Goal: Find contact information: Find contact information

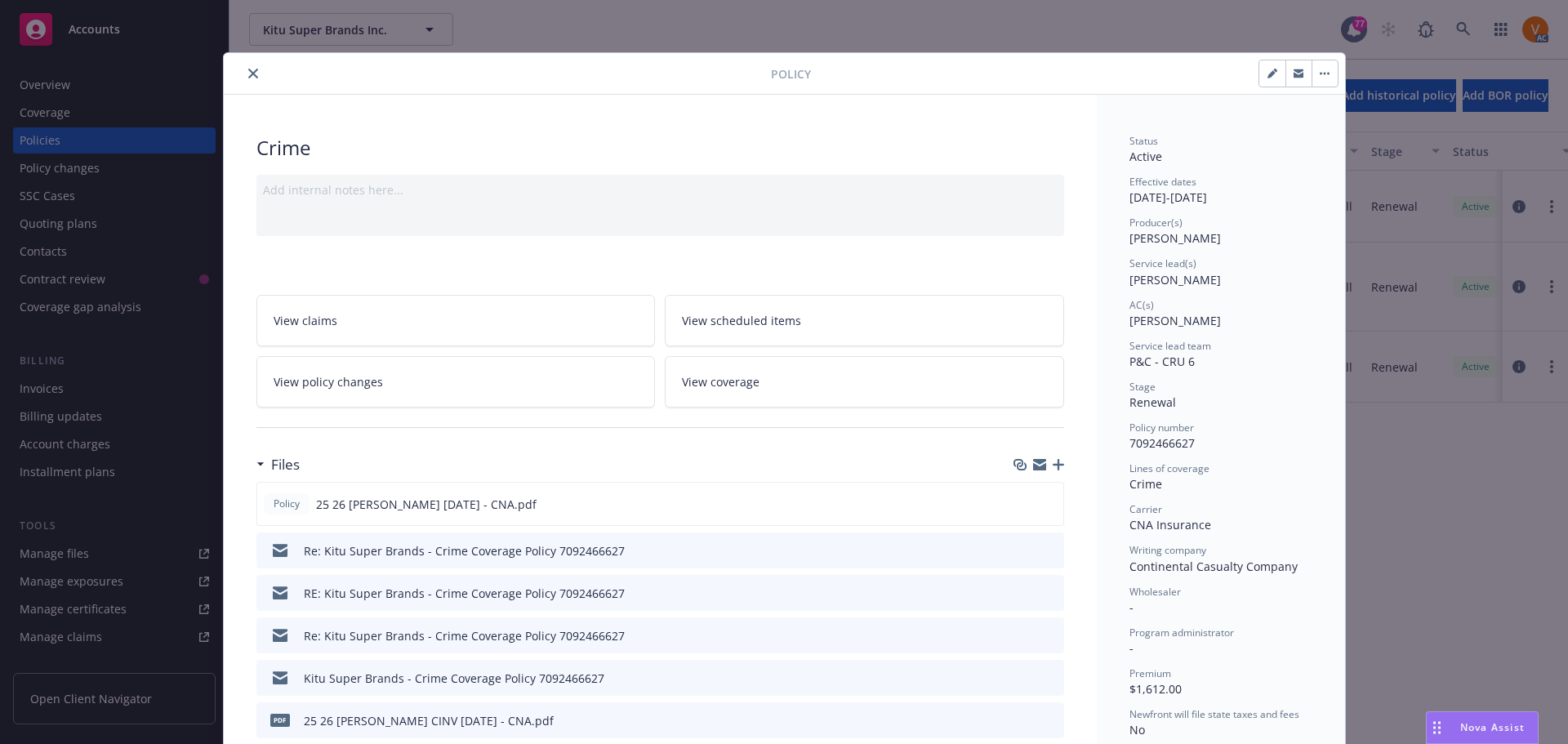
click at [248, 70] on button "close" at bounding box center [253, 74] width 20 height 20
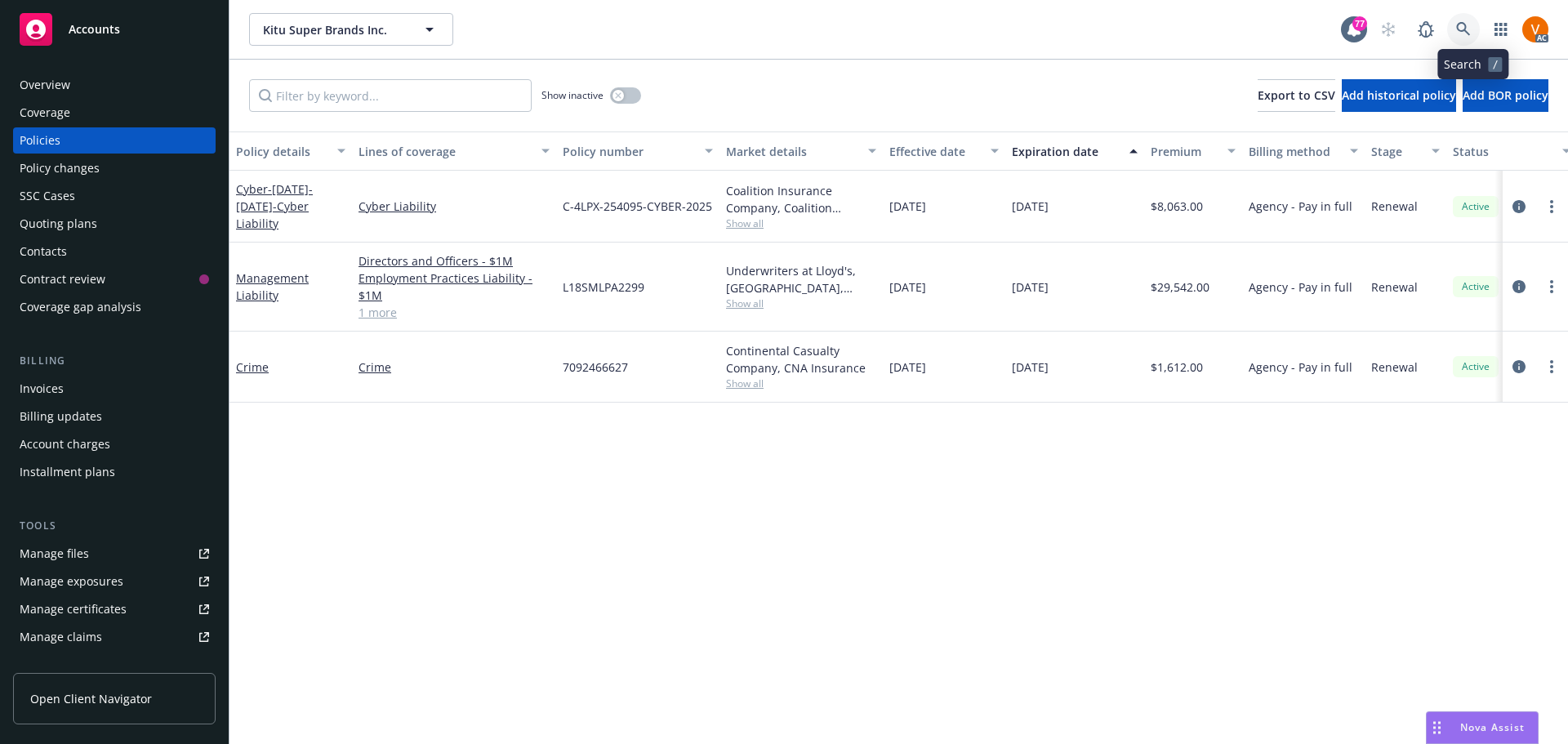
click at [1470, 28] on icon at bounding box center [1463, 28] width 14 height 14
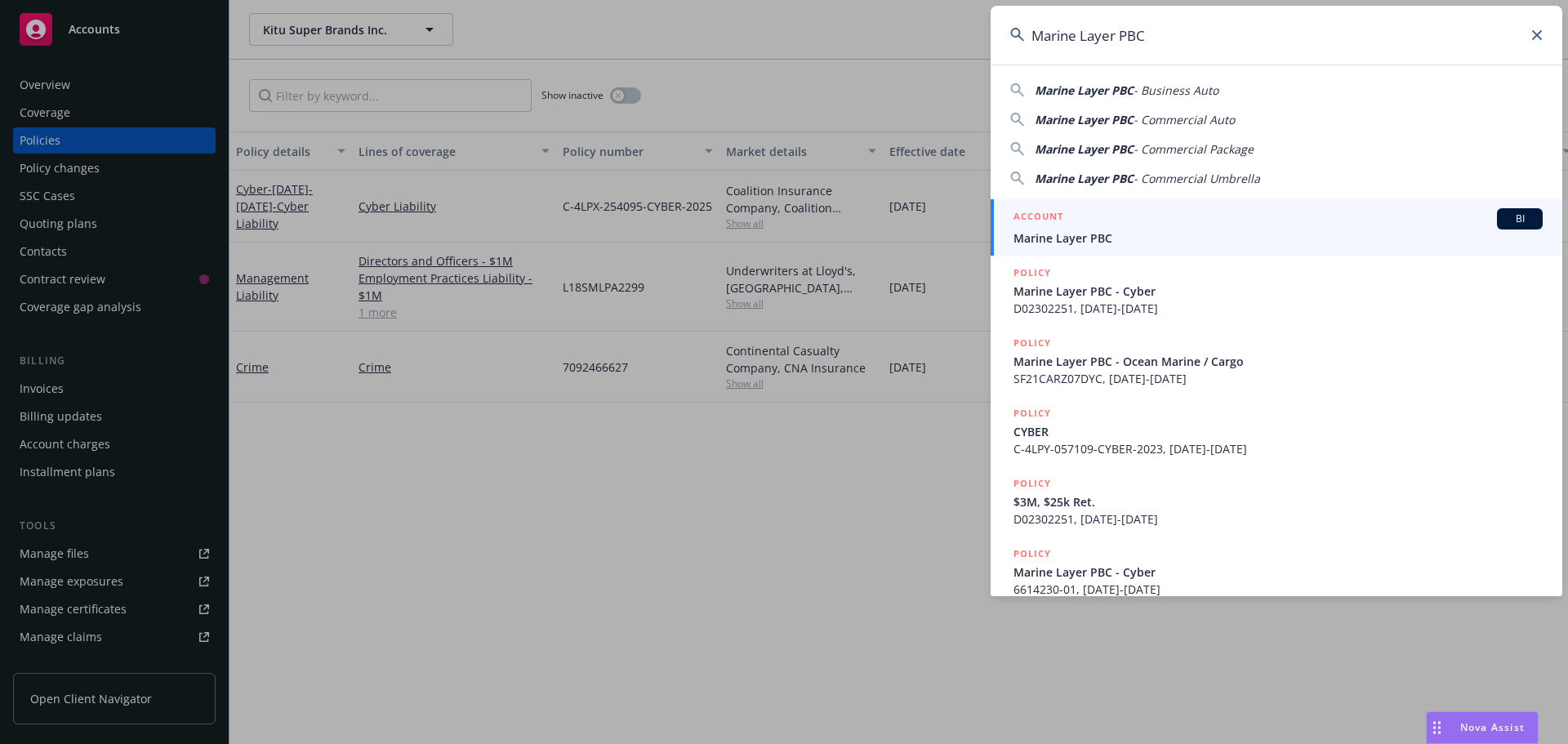
type input "Marine Layer PBC"
click at [1095, 233] on span "Marine Layer PBC" at bounding box center [1278, 238] width 530 height 17
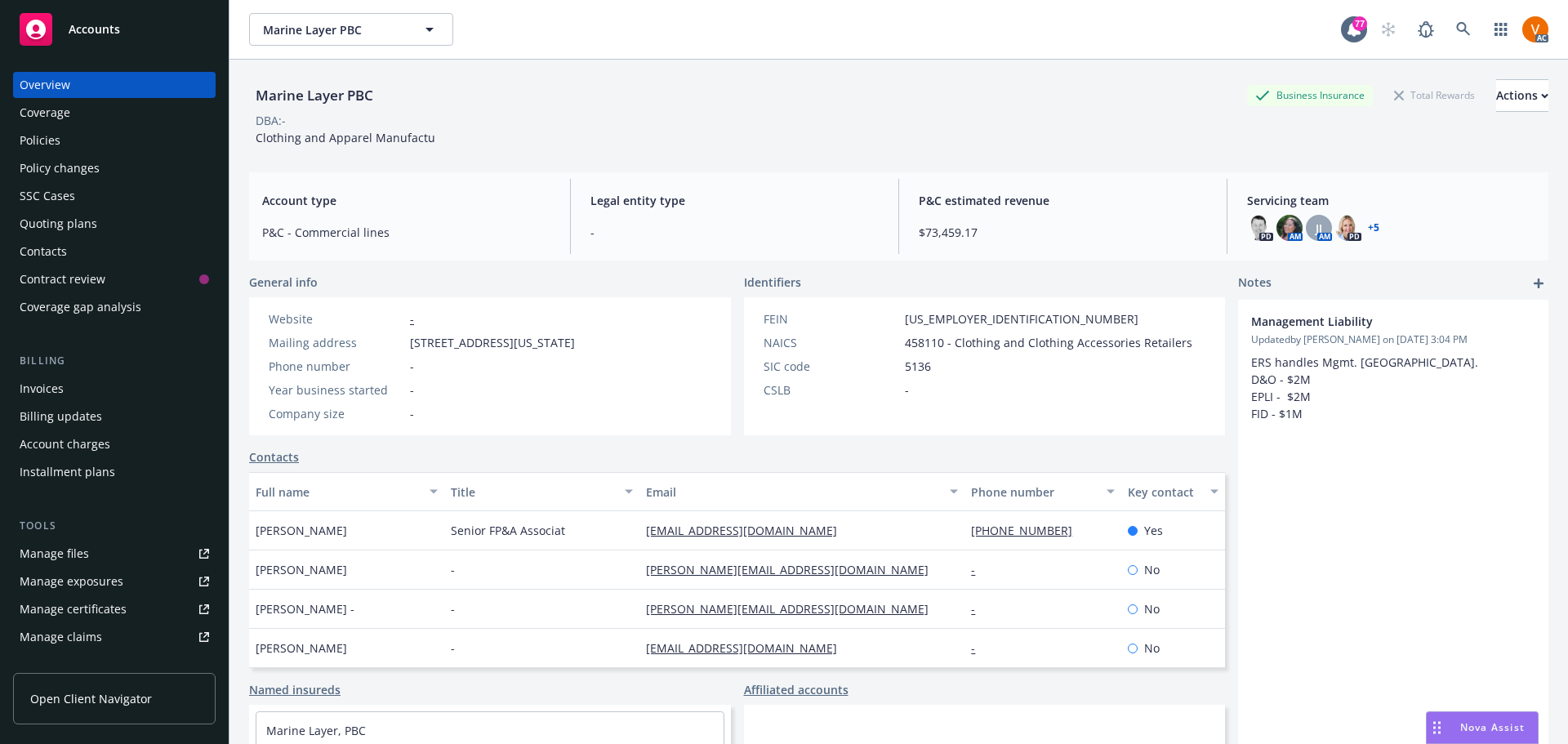
click at [1368, 223] on link "+ 5" at bounding box center [1374, 227] width 12 height 10
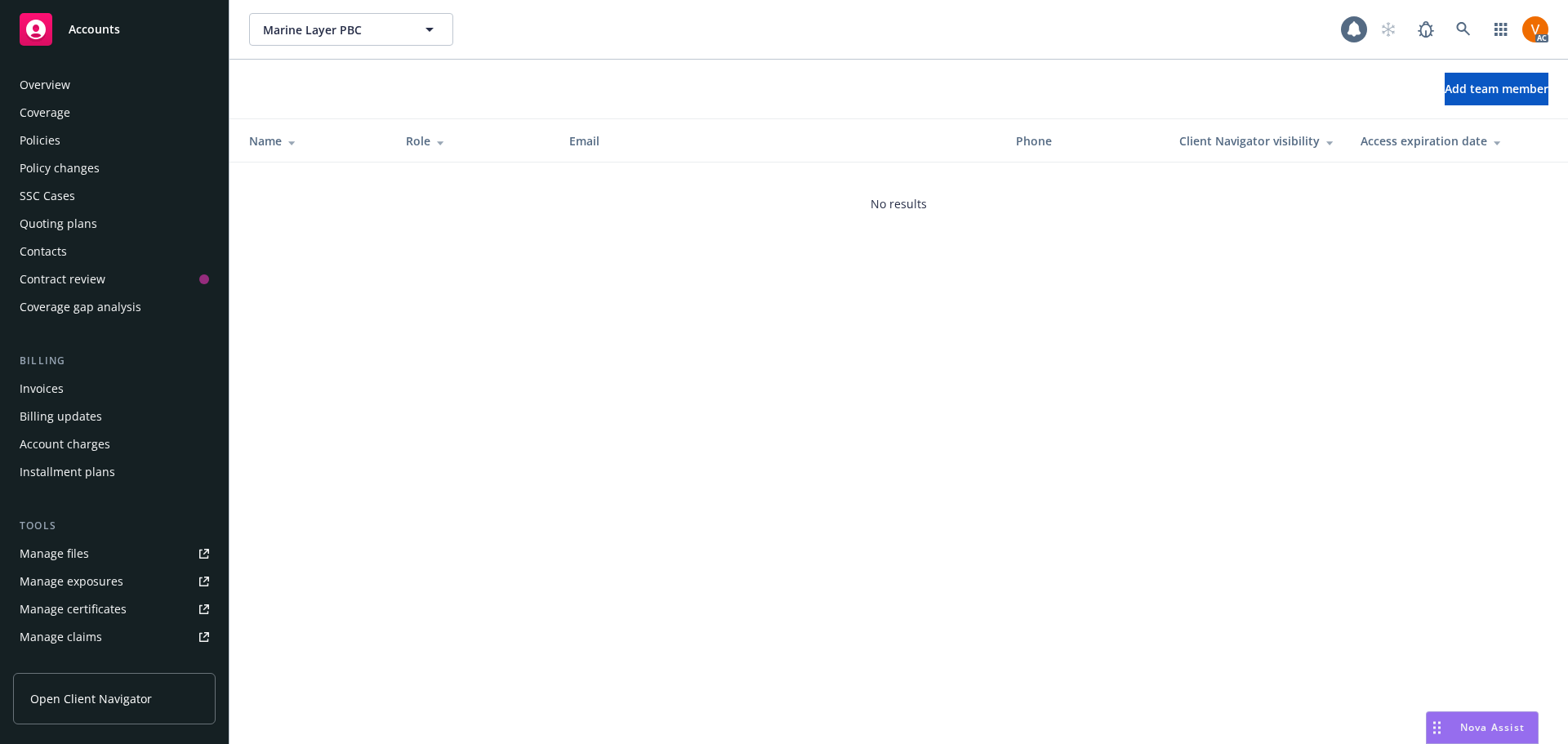
scroll to position [193, 0]
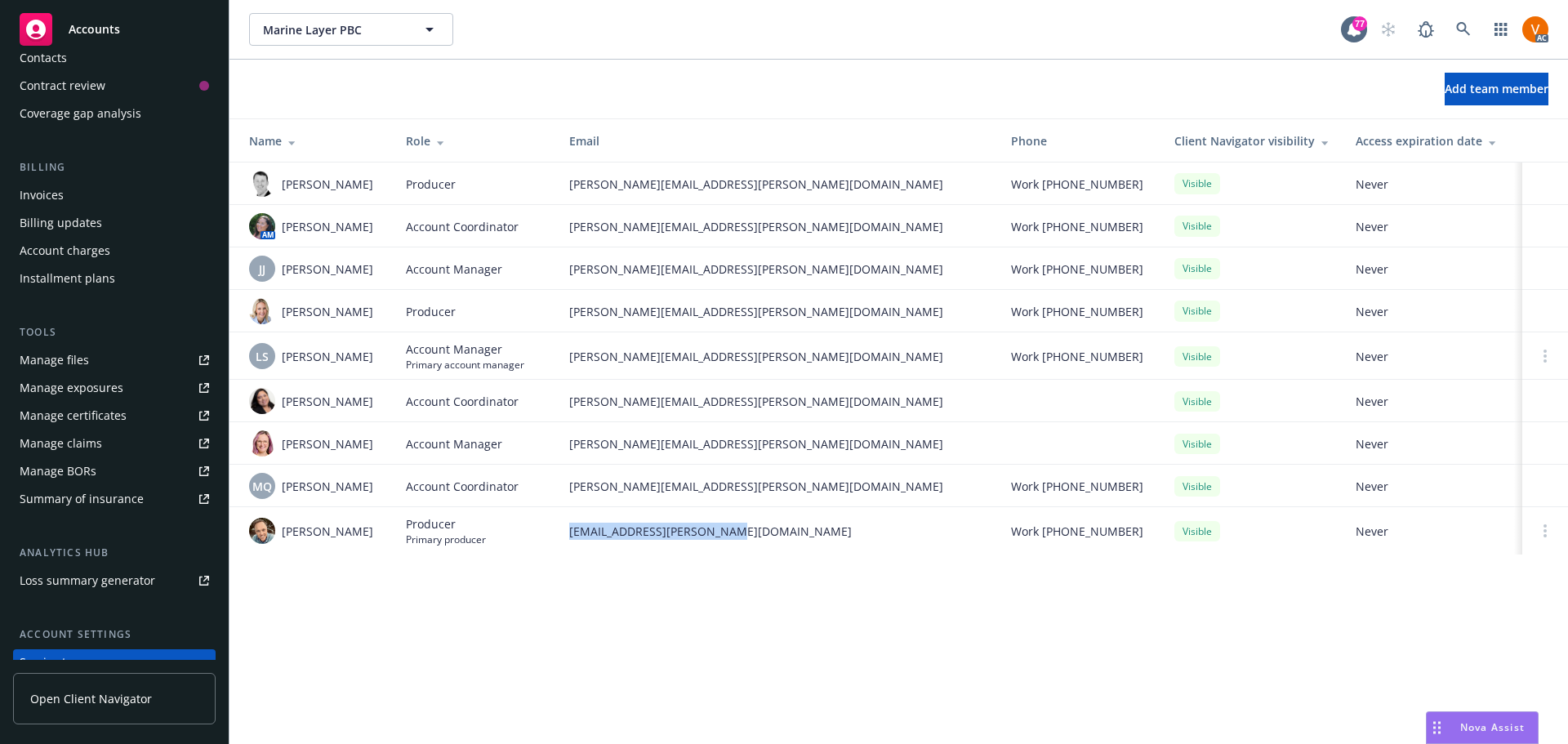
drag, startPoint x: 737, startPoint y: 524, endPoint x: 560, endPoint y: 534, distance: 177.3
click at [560, 534] on td "[EMAIL_ADDRESS][PERSON_NAME][DOMAIN_NAME]" at bounding box center [777, 531] width 442 height 47
copy span "[EMAIL_ADDRESS][PERSON_NAME][DOMAIN_NAME]"
drag, startPoint x: 660, startPoint y: 351, endPoint x: 544, endPoint y: 345, distance: 116.2
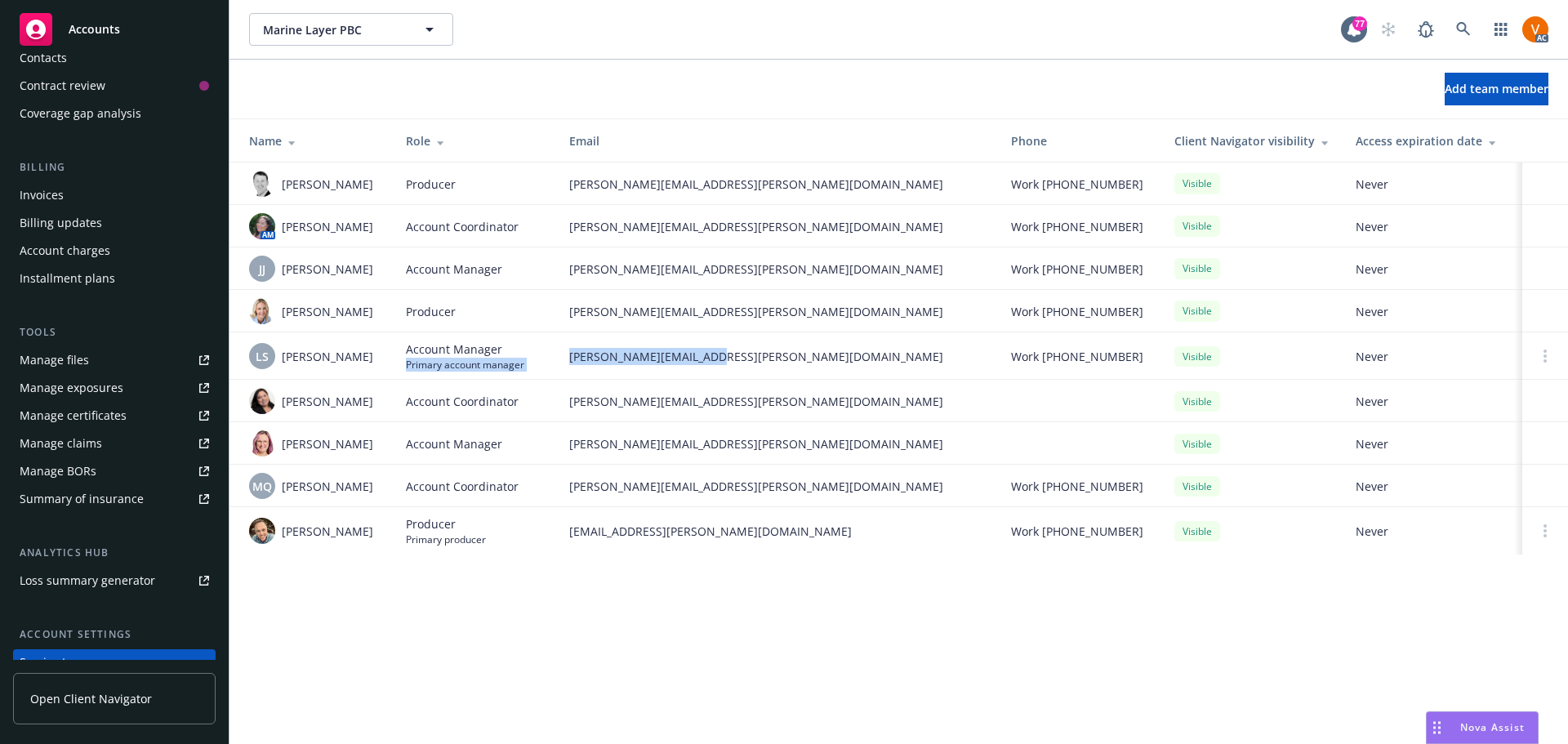
click at [544, 345] on tr "LS [PERSON_NAME] Account Manager Primary account manager [PERSON_NAME][EMAIL_AD…" at bounding box center [898, 356] width 1338 height 47
click at [757, 332] on td "[PERSON_NAME][EMAIL_ADDRESS][PERSON_NAME][DOMAIN_NAME]" at bounding box center [777, 356] width 442 height 47
drag, startPoint x: 756, startPoint y: 338, endPoint x: 567, endPoint y: 345, distance: 189.1
click at [567, 345] on td "[PERSON_NAME][EMAIL_ADDRESS][PERSON_NAME][DOMAIN_NAME]" at bounding box center [777, 356] width 442 height 47
copy span "[PERSON_NAME][EMAIL_ADDRESS][PERSON_NAME][DOMAIN_NAME]"
